Goal: Check status: Check status

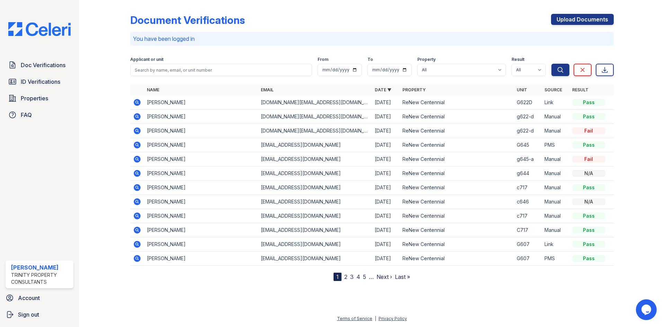
click at [194, 307] on div at bounding box center [372, 303] width 564 height 23
click at [50, 84] on span "ID Verifications" at bounding box center [40, 82] width 39 height 8
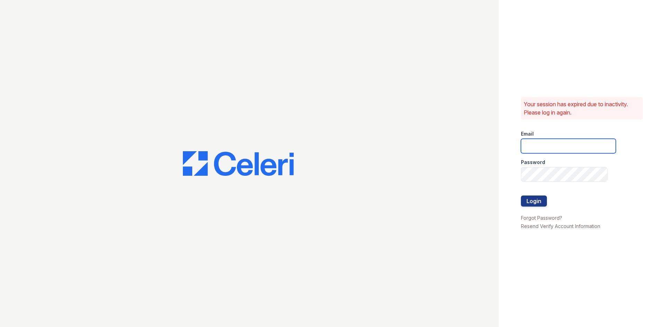
click at [541, 147] on input "email" at bounding box center [568, 146] width 95 height 15
type input "[EMAIL_ADDRESS][PERSON_NAME][DOMAIN_NAME]"
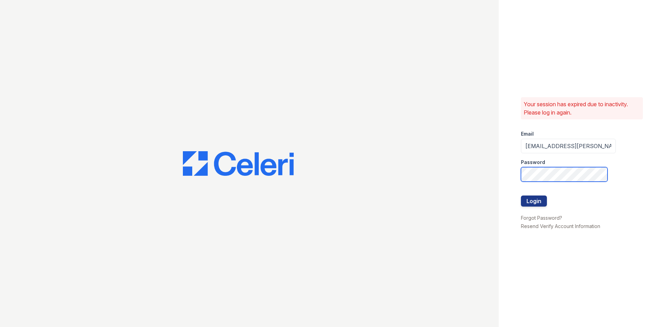
click at [521, 196] on button "Login" at bounding box center [534, 201] width 26 height 11
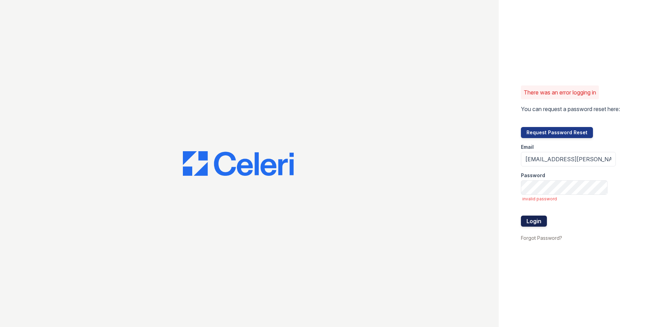
click at [532, 217] on button "Login" at bounding box center [534, 221] width 26 height 11
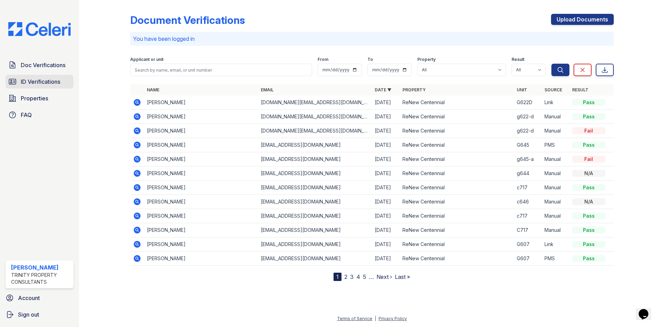
click at [40, 81] on span "ID Verifications" at bounding box center [40, 82] width 39 height 8
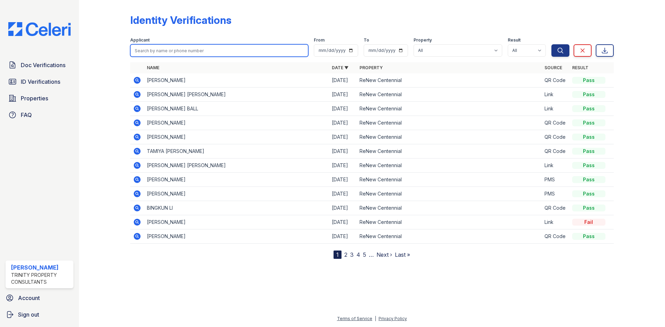
click at [158, 55] on input "search" at bounding box center [219, 50] width 178 height 12
type input "catrina"
click at [551, 44] on button "Search" at bounding box center [560, 50] width 18 height 12
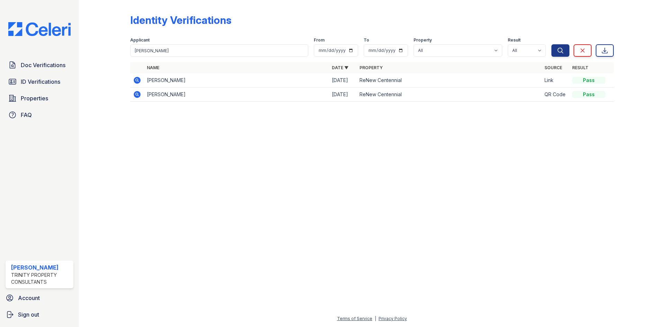
click at [140, 81] on icon at bounding box center [137, 80] width 7 height 7
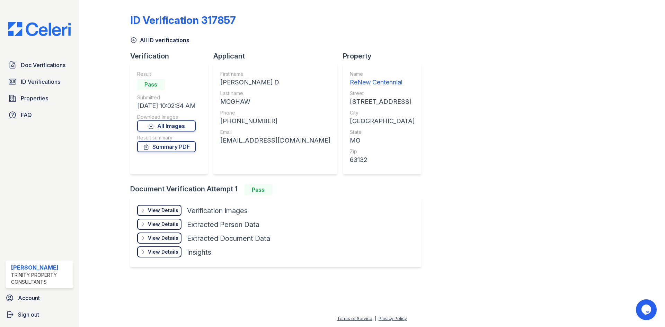
click at [544, 106] on div "ID Verification 317857 All ID verifications Verification Result Pass Submitted …" at bounding box center [372, 140] width 484 height 274
click at [170, 207] on div "View Details Details" at bounding box center [159, 210] width 44 height 11
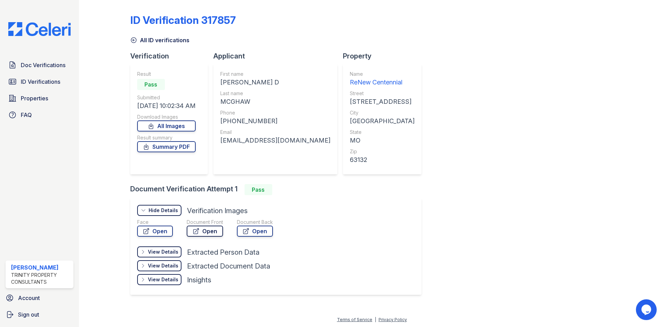
click at [208, 233] on link "Open" at bounding box center [205, 231] width 36 height 11
